Goal: Use online tool/utility: Utilize a website feature to perform a specific function

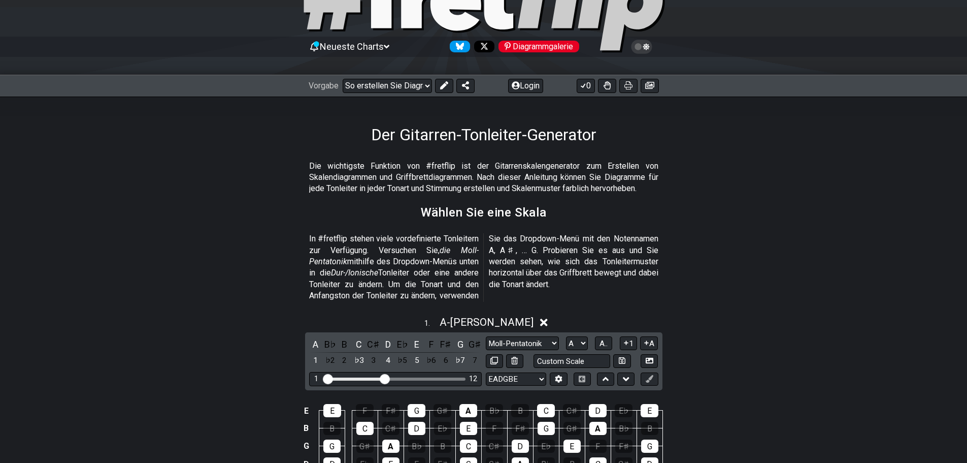
scroll to position [102, 0]
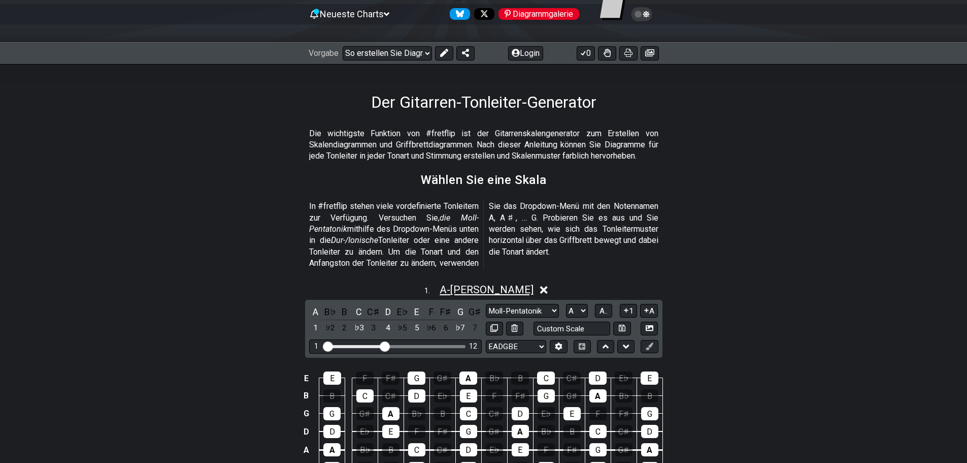
click at [517, 290] on font "[PERSON_NAME]" at bounding box center [491, 289] width 83 height 12
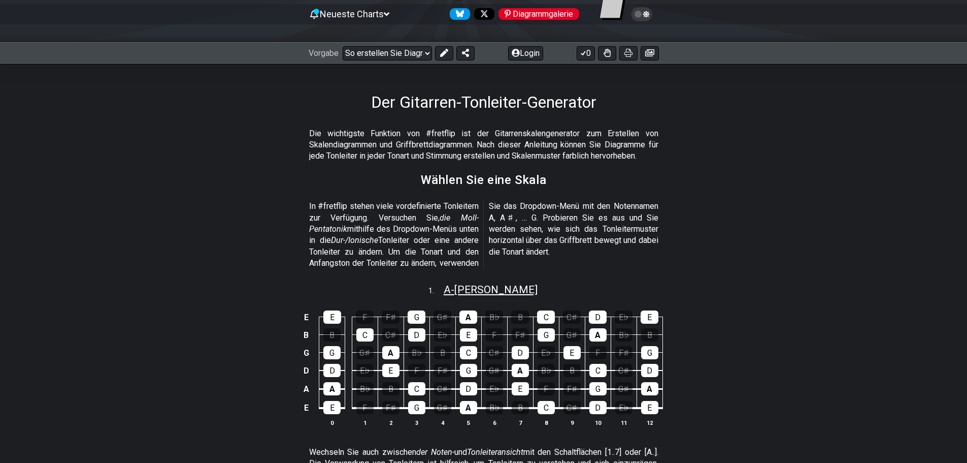
click at [455, 290] on font "-" at bounding box center [453, 289] width 4 height 12
select select "A"
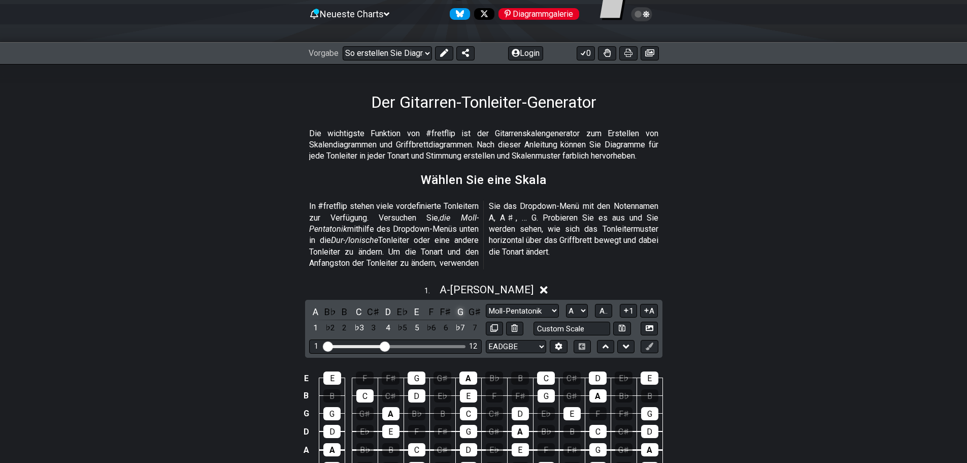
click at [460, 313] on font "G" at bounding box center [461, 311] width 6 height 11
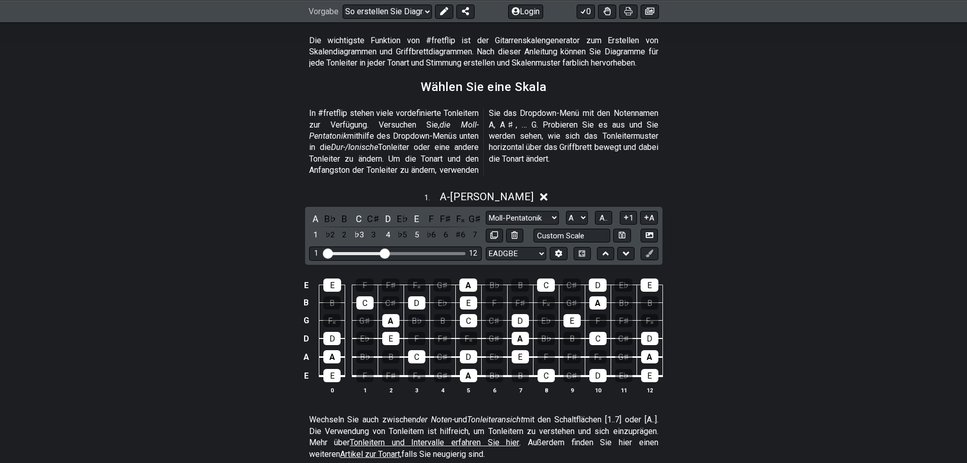
scroll to position [203, 0]
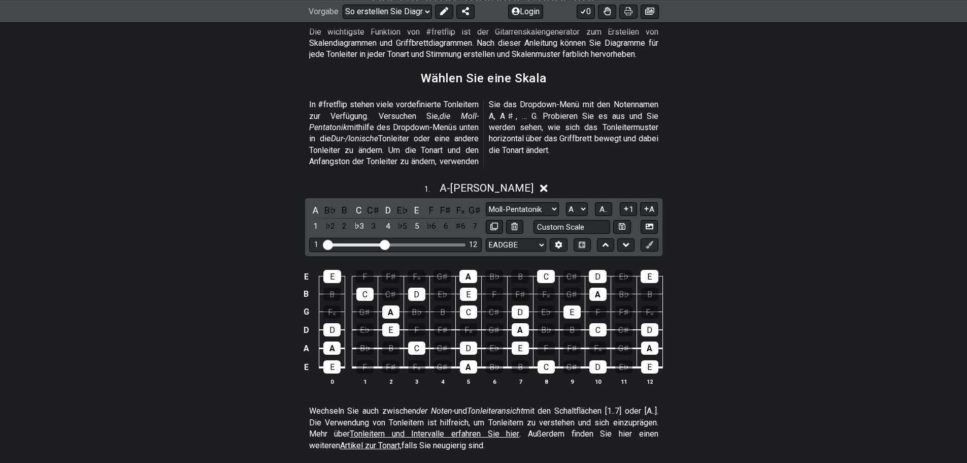
click at [541, 187] on icon at bounding box center [544, 188] width 8 height 8
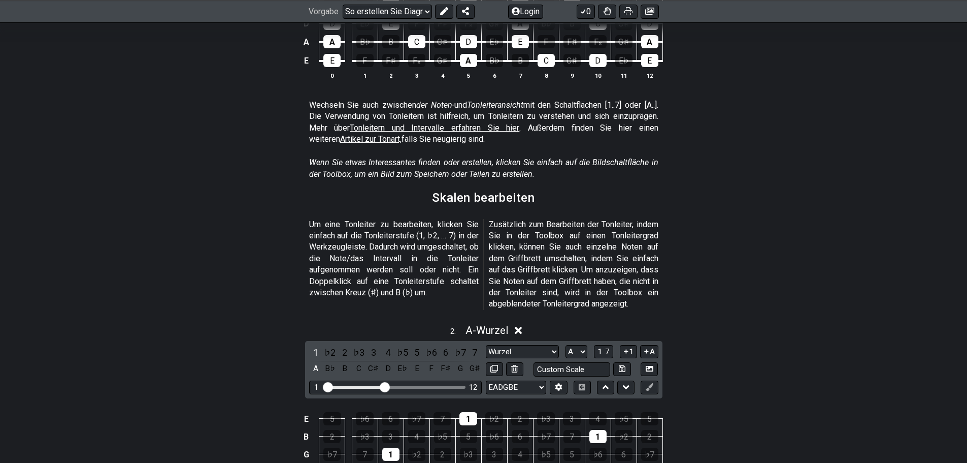
scroll to position [457, 0]
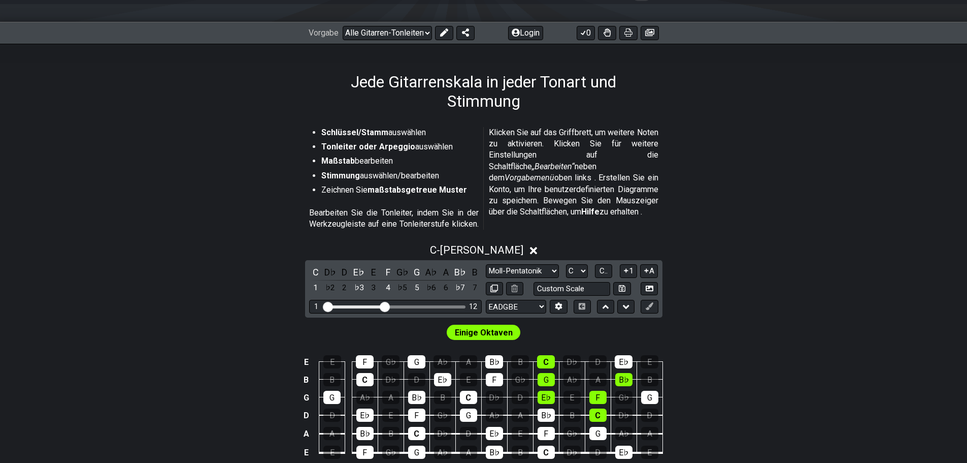
scroll to position [152, 0]
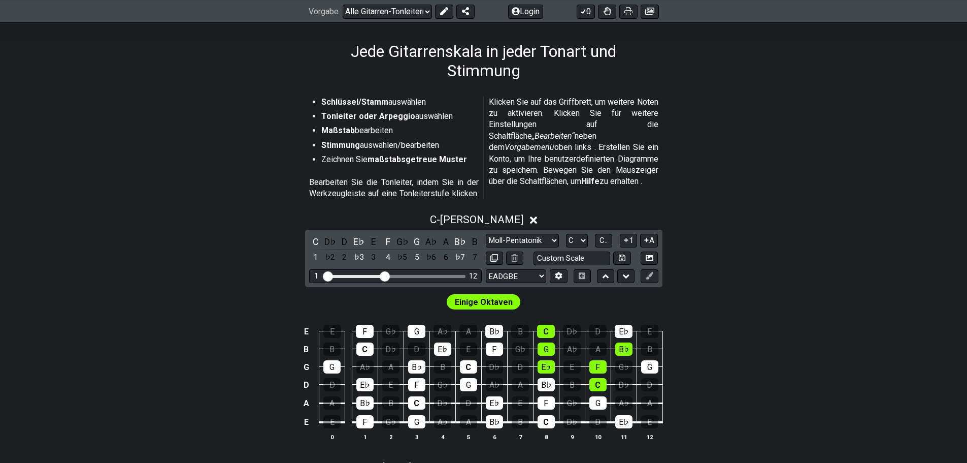
click at [495, 303] on font "Einige Oktaven" at bounding box center [484, 302] width 58 height 10
click at [419, 242] on font "G" at bounding box center [417, 241] width 6 height 11
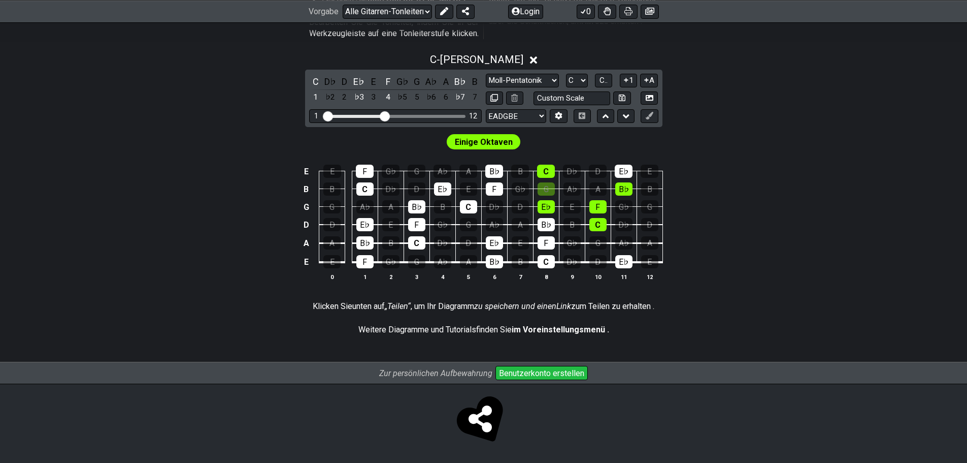
scroll to position [325, 0]
